Goal: Task Accomplishment & Management: Use online tool/utility

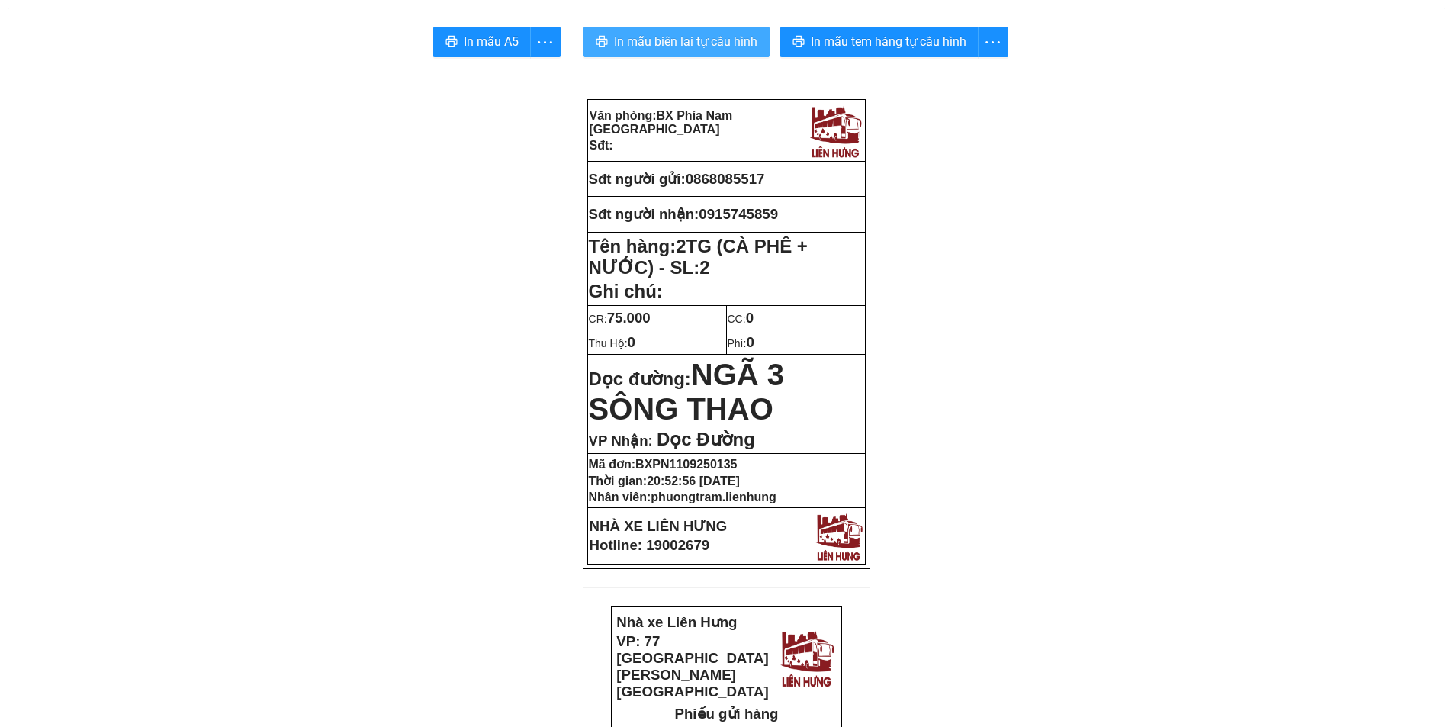
click at [656, 41] on span "In mẫu biên lai tự cấu hình" at bounding box center [685, 41] width 143 height 19
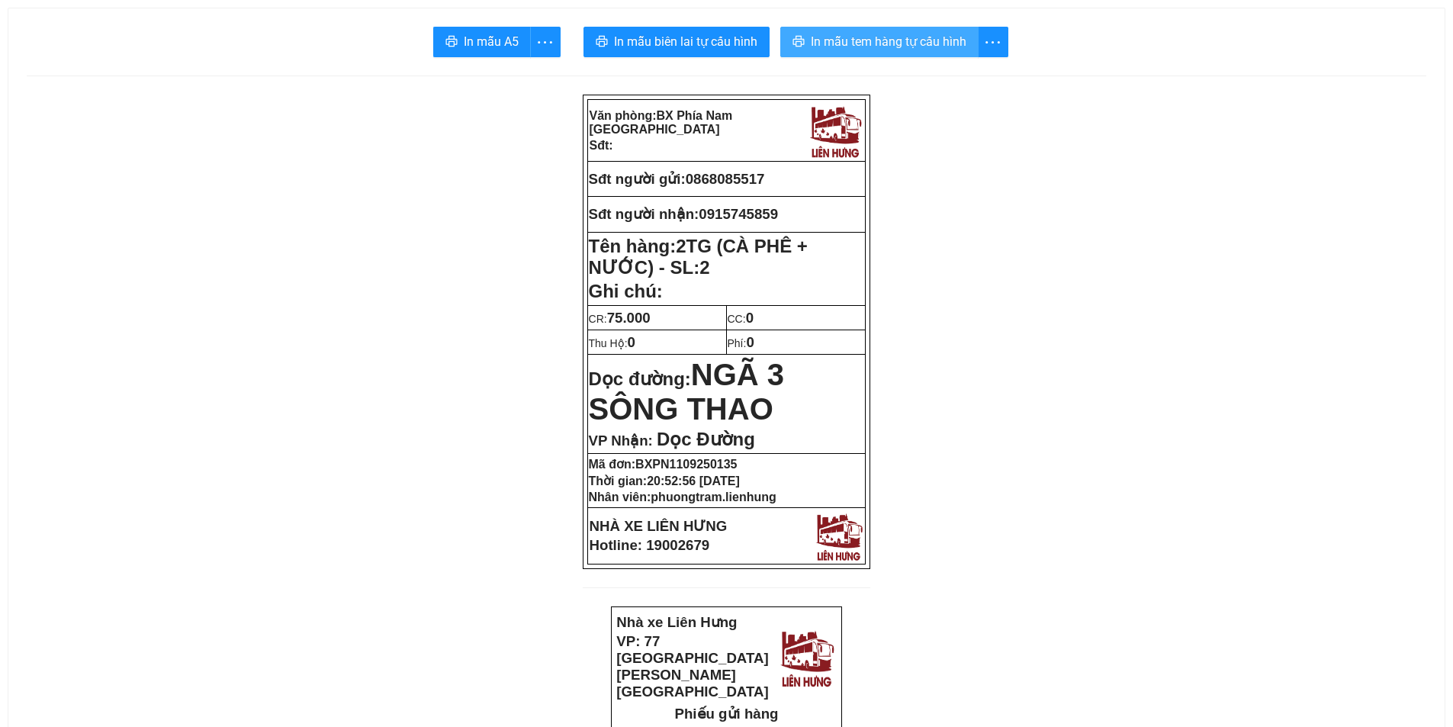
click at [874, 43] on span "In mẫu tem hàng tự cấu hình" at bounding box center [889, 41] width 156 height 19
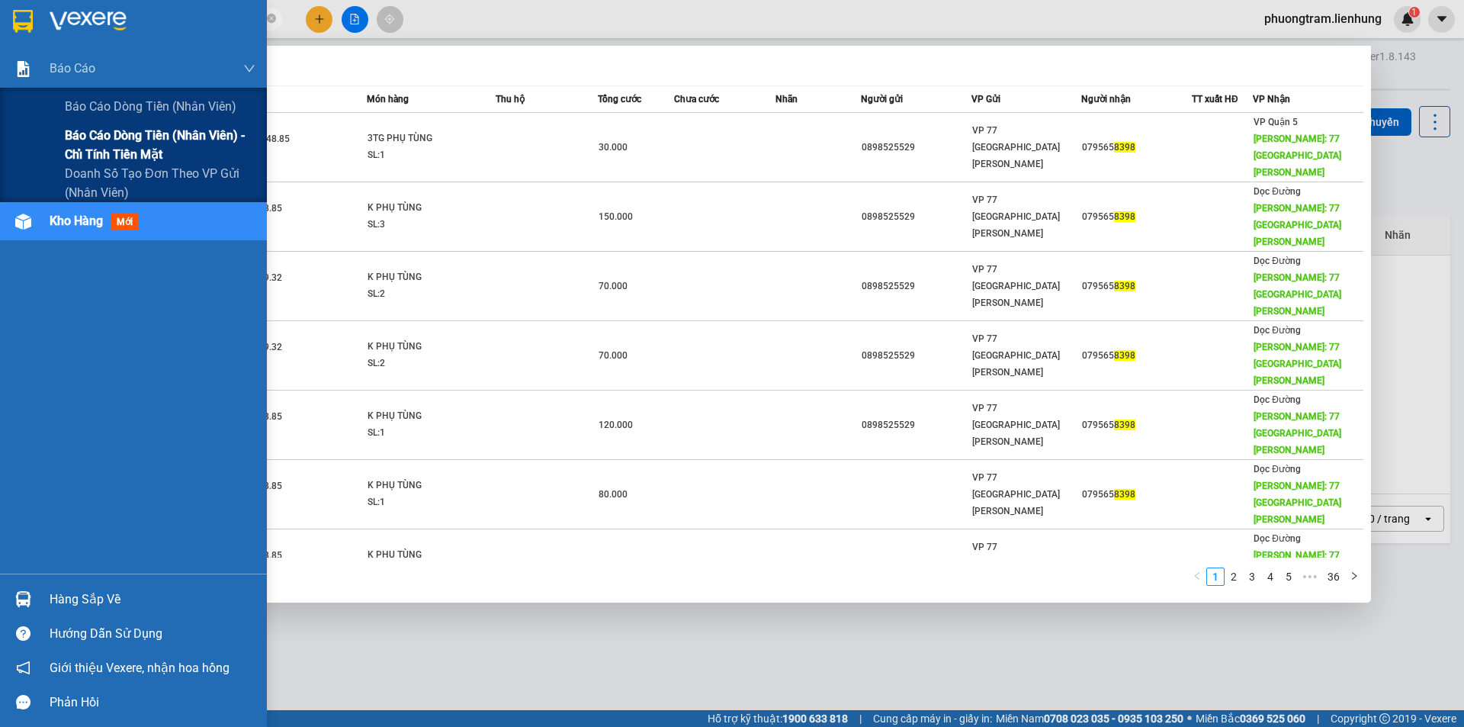
click at [111, 147] on span "Báo cáo dòng tiền (nhân viên) - chỉ tính tiền mặt" at bounding box center [160, 145] width 191 height 38
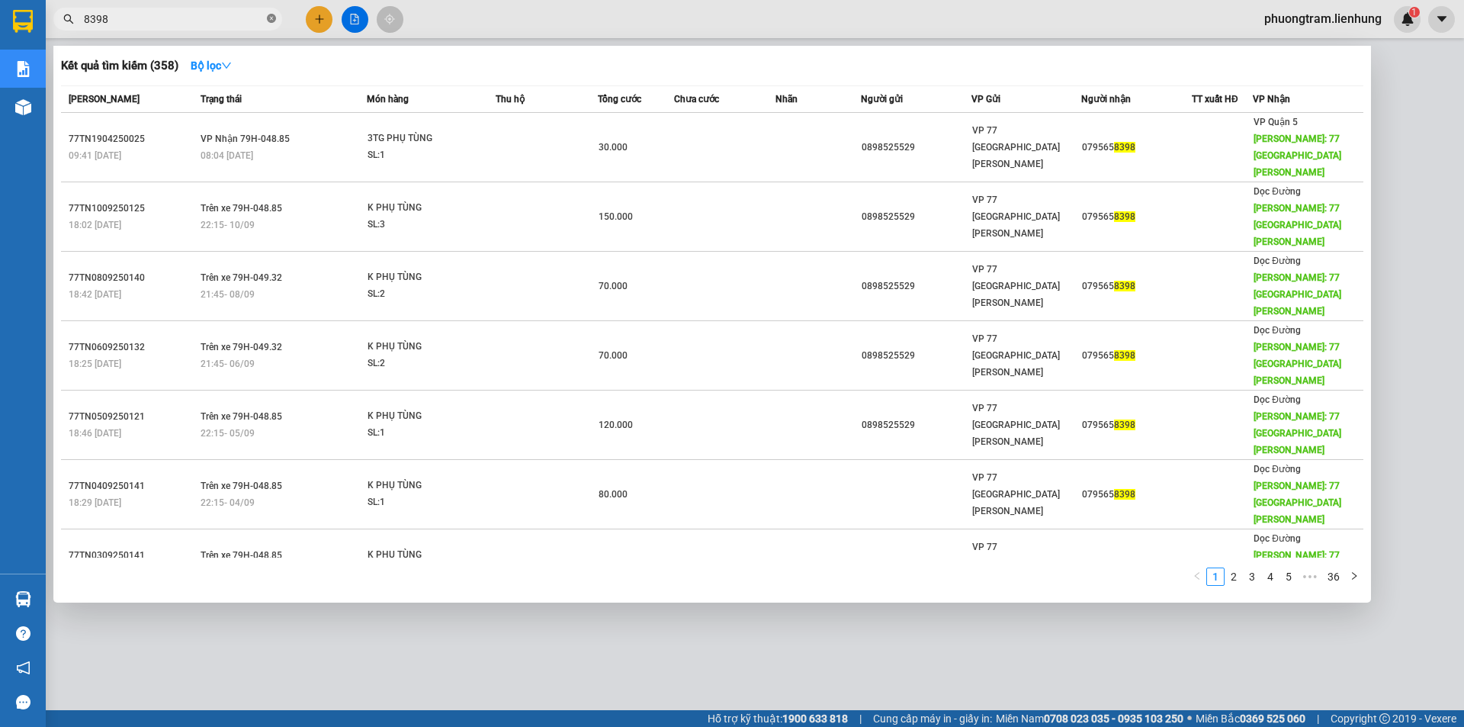
click at [274, 19] on icon "close-circle" at bounding box center [271, 18] width 9 height 9
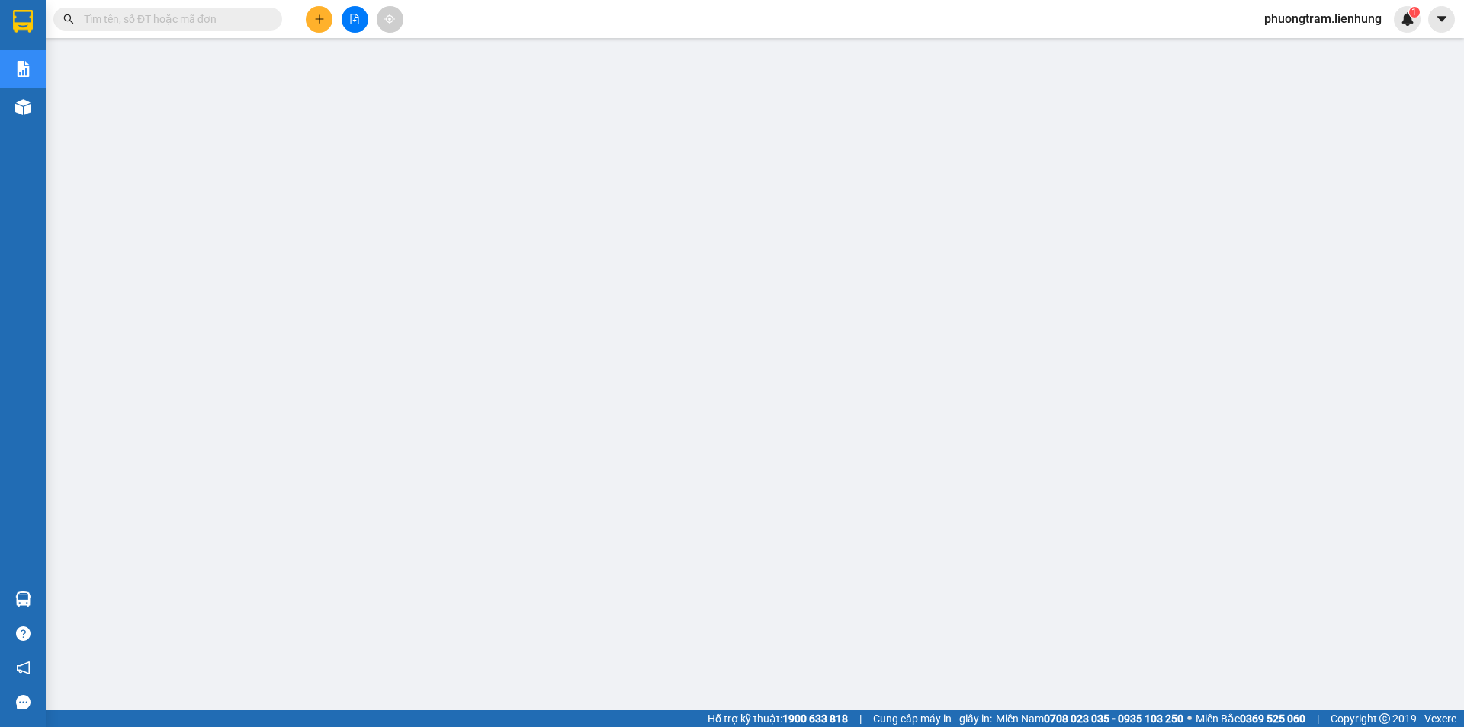
click at [220, 15] on input "text" at bounding box center [174, 19] width 180 height 17
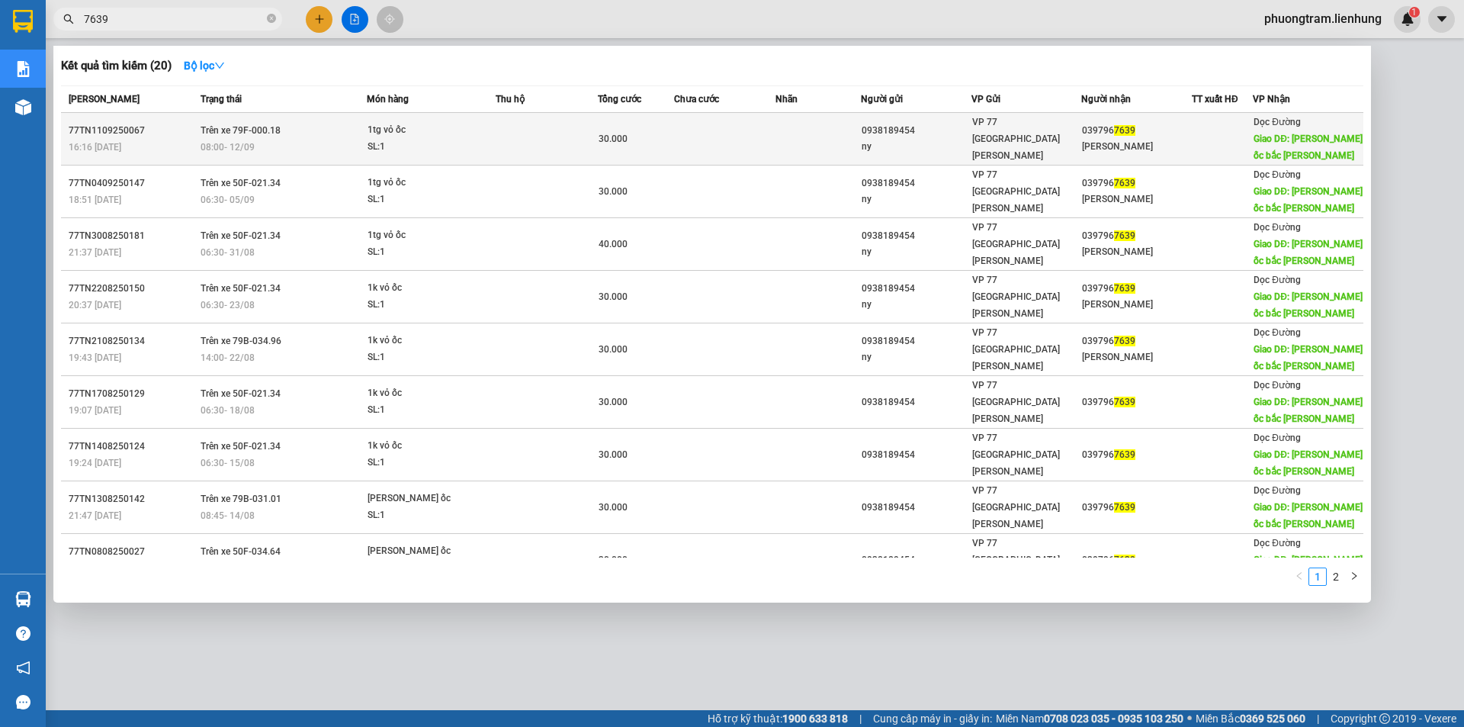
type input "7639"
click at [497, 136] on td at bounding box center [547, 139] width 102 height 53
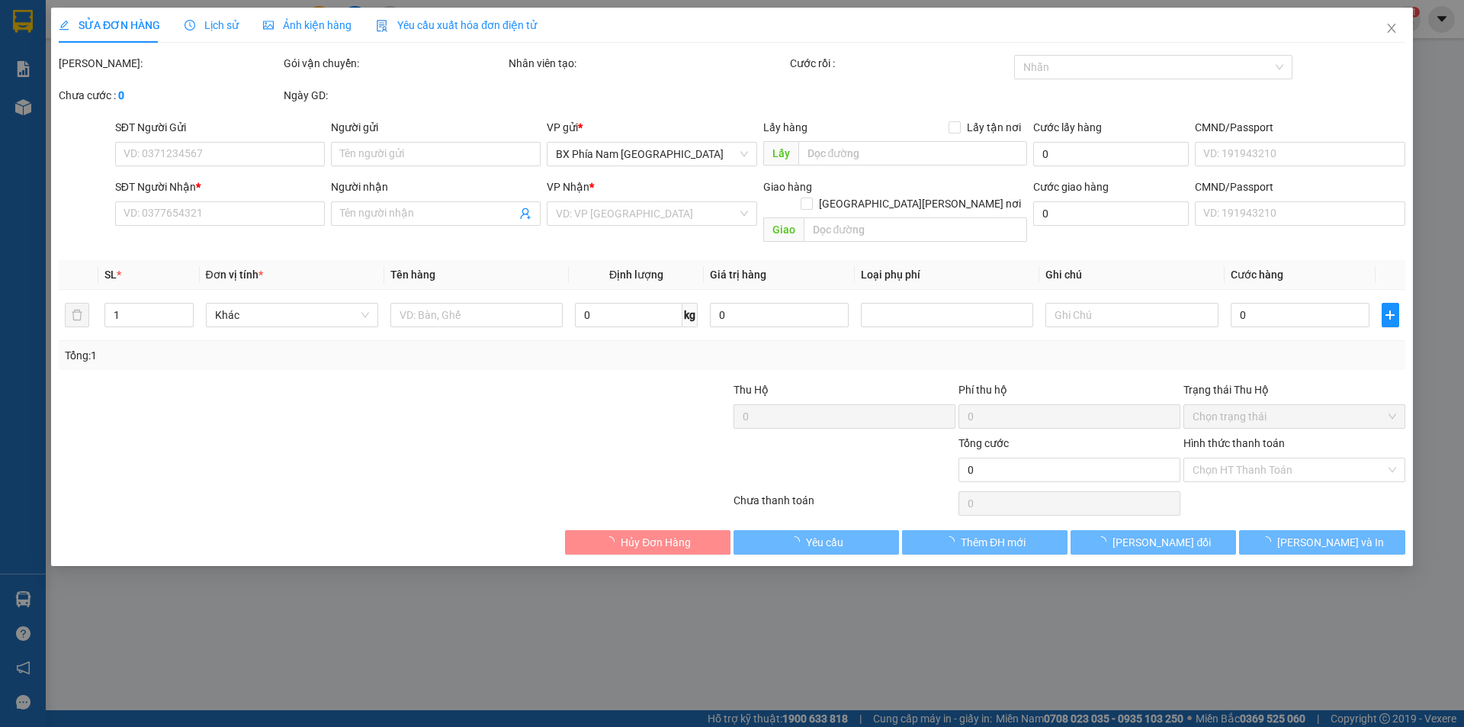
type input "0938189454"
type input "ny"
type input "0397967639"
type input "thủy chung"
type input "chợ bầu ốc bắc bình"
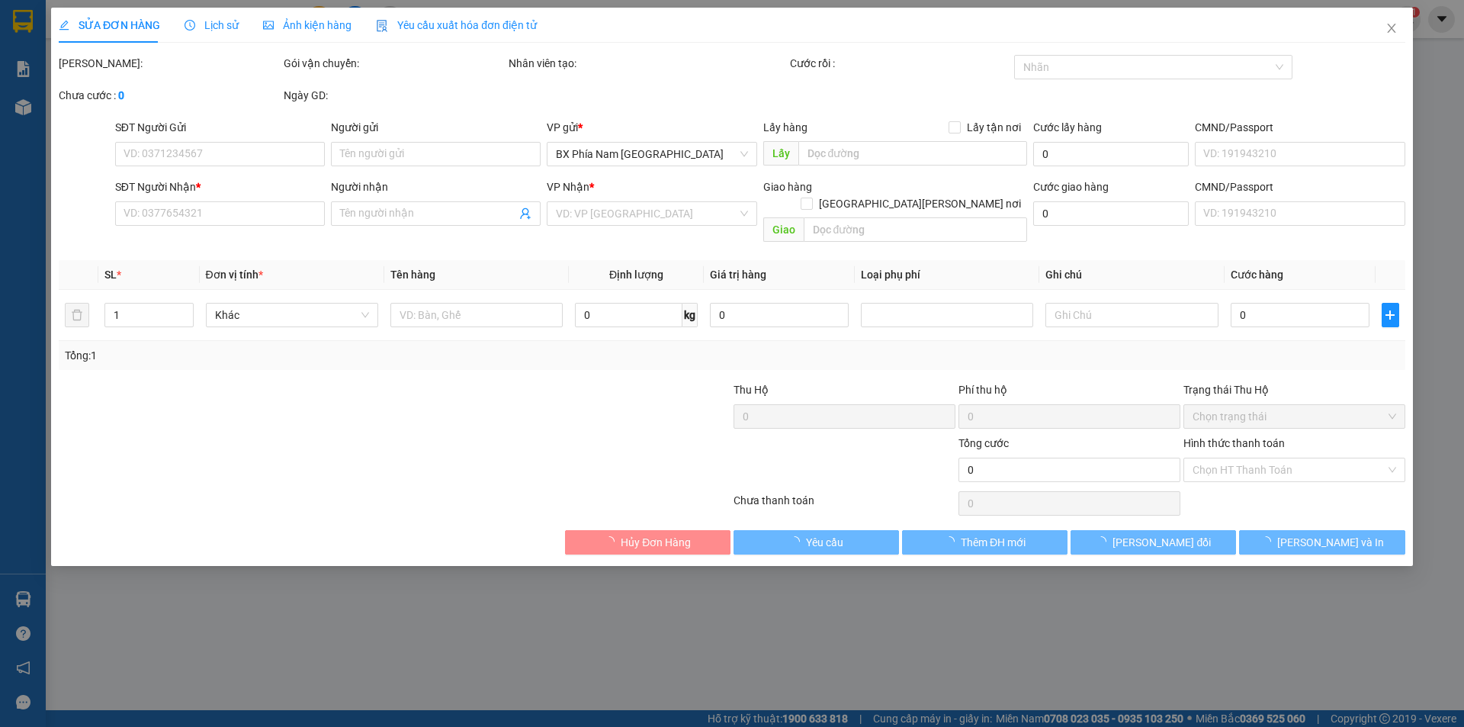
type input "30.000"
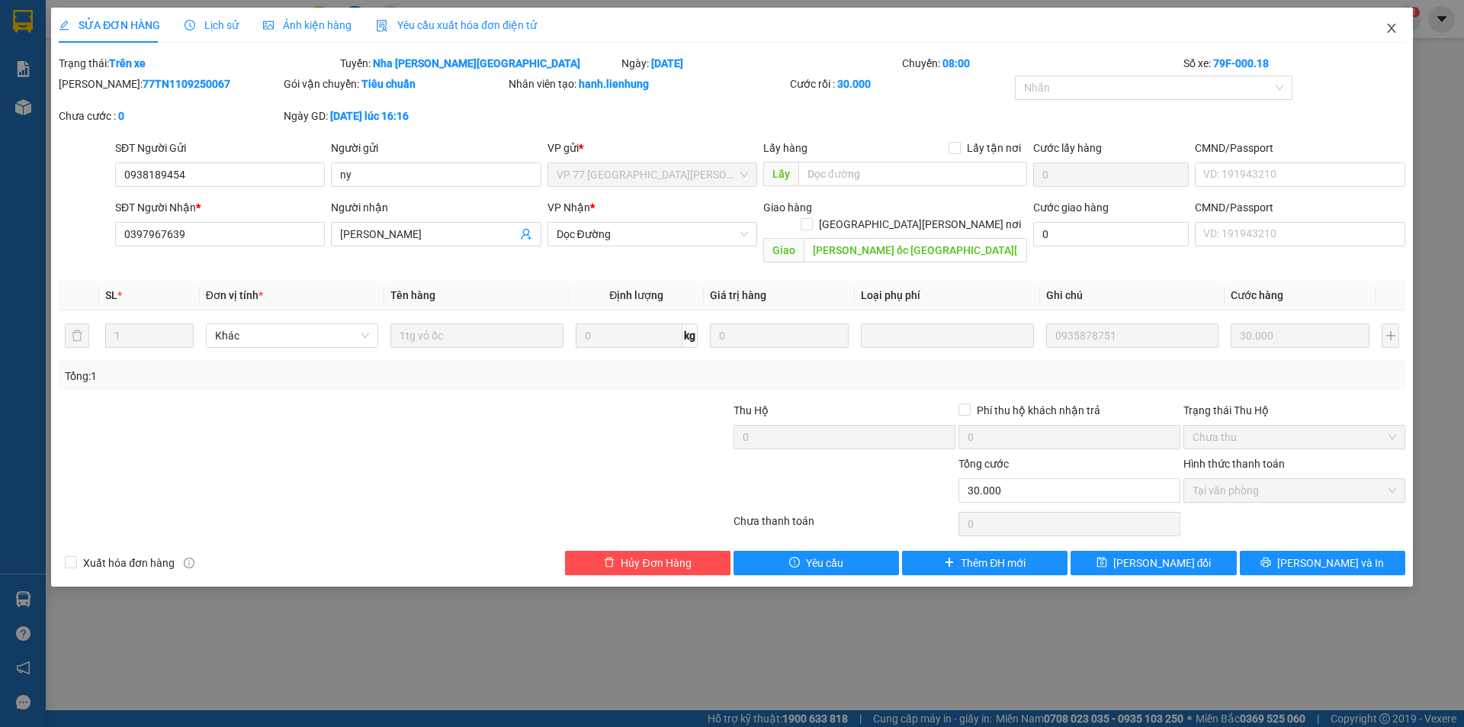
click at [1390, 27] on icon "close" at bounding box center [1391, 28] width 8 height 9
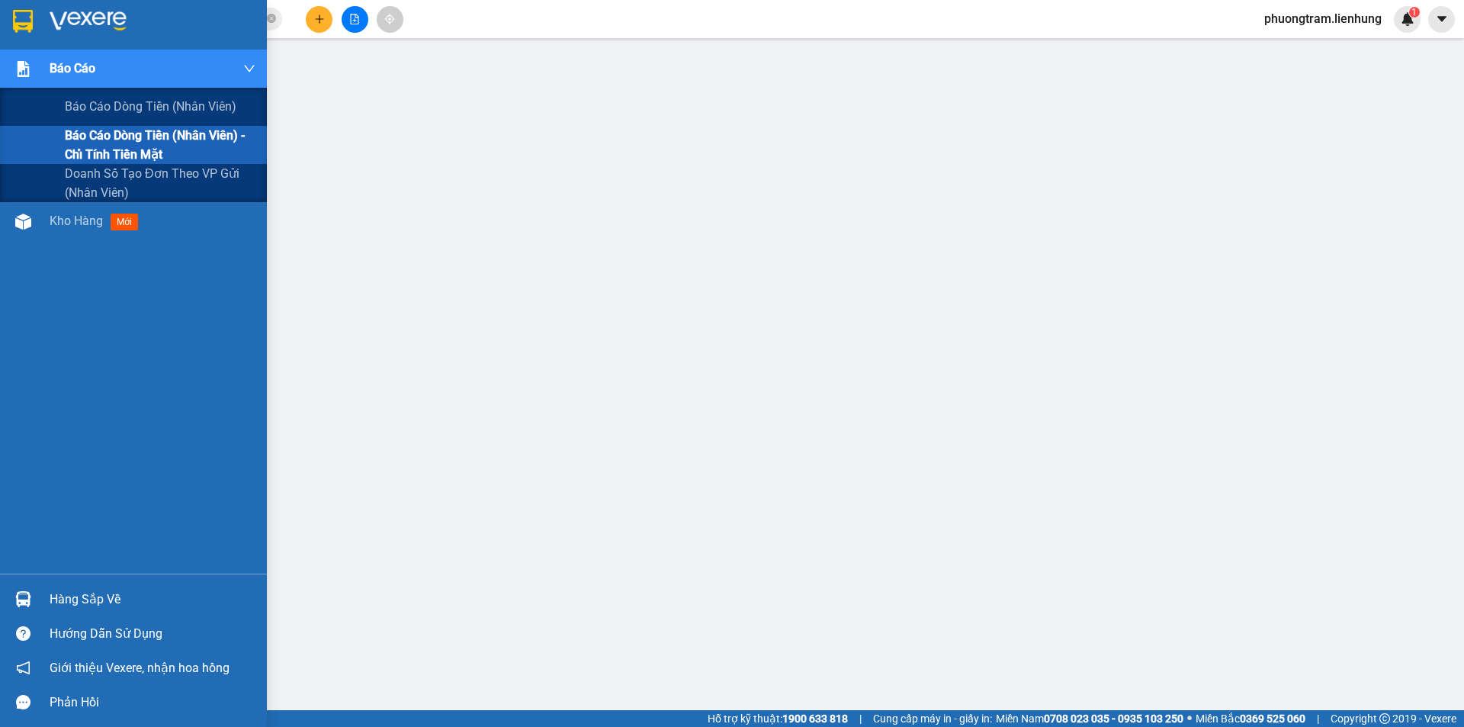
click at [140, 143] on span "Báo cáo dòng tiền (nhân viên) - chỉ tính tiền mặt" at bounding box center [160, 145] width 191 height 38
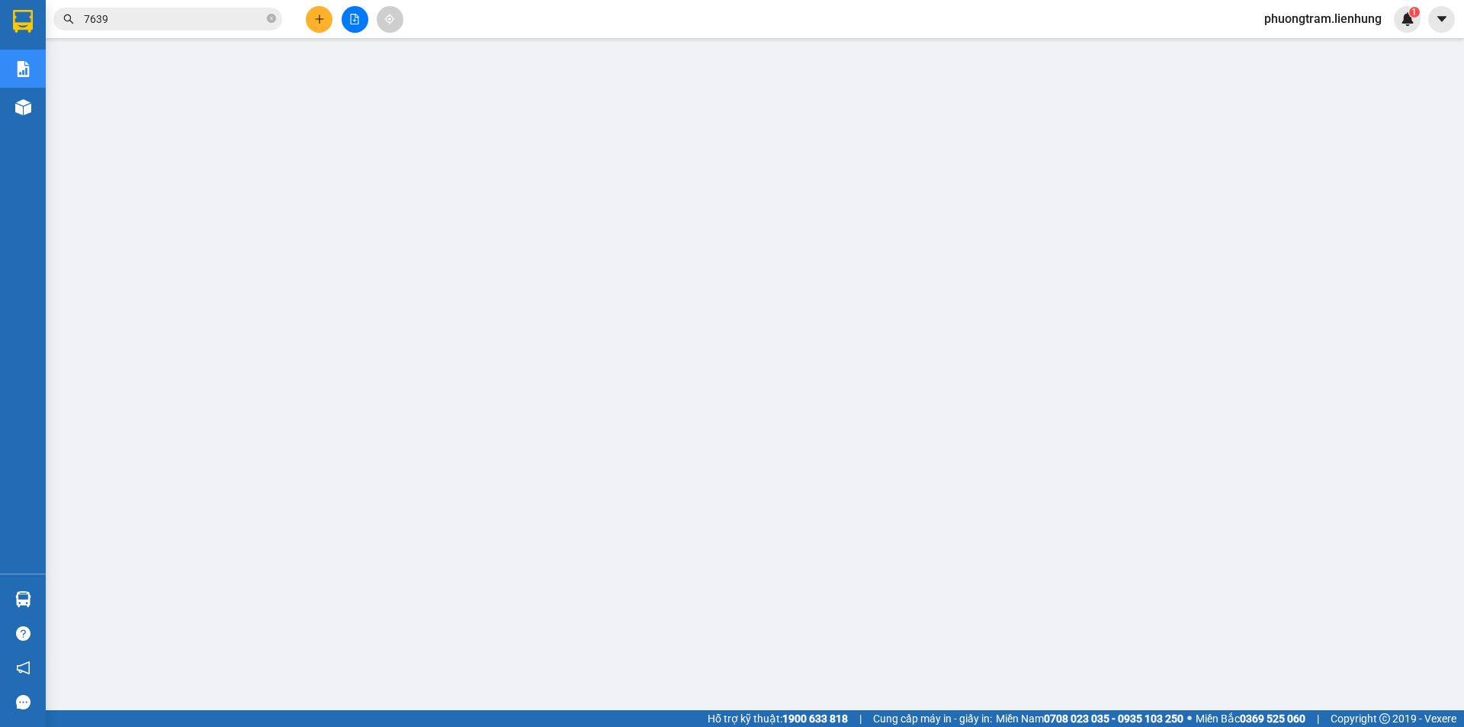
click at [1311, 19] on span "phuongtram.lienhung" at bounding box center [1323, 18] width 142 height 19
click at [1282, 47] on span "Đăng xuất" at bounding box center [1329, 47] width 112 height 17
